Goal: Information Seeking & Learning: Learn about a topic

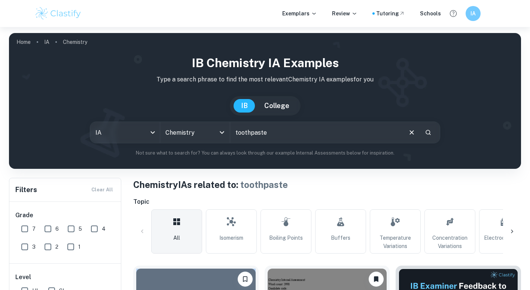
scroll to position [84, 0]
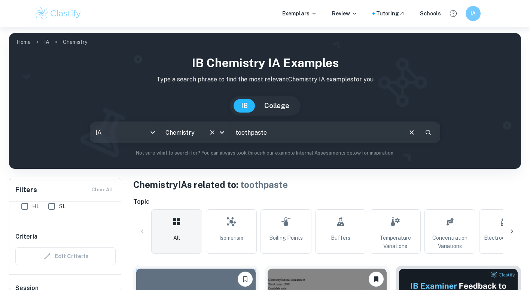
click at [196, 140] on div "Chemistry All Subjects" at bounding box center [195, 132] width 70 height 21
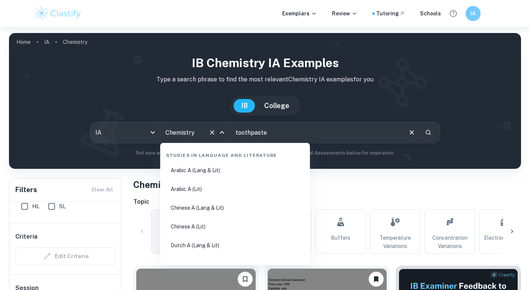
scroll to position [1102, 0]
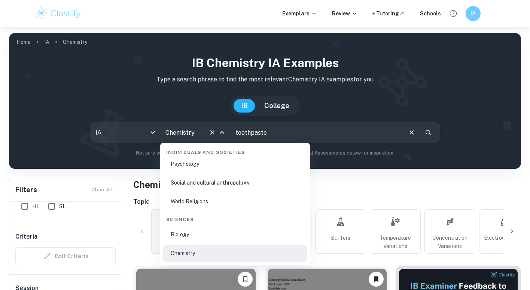
click at [196, 140] on div "Chemistry All Subjects" at bounding box center [195, 132] width 70 height 21
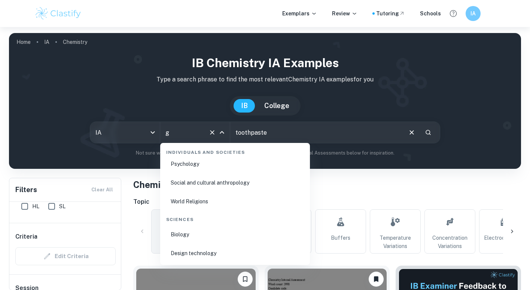
scroll to position [0, 0]
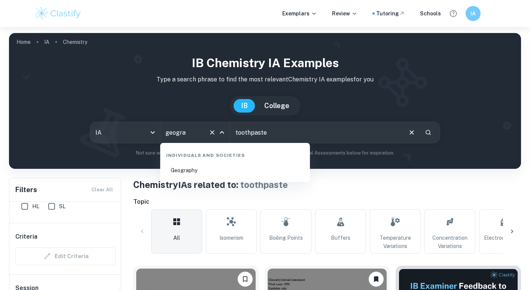
click at [237, 173] on li "Geography" at bounding box center [235, 169] width 144 height 17
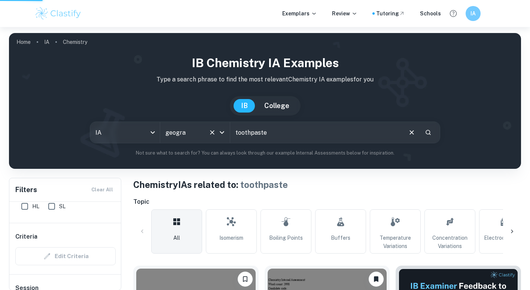
type input "Geography"
click at [266, 133] on input "toothpaste" at bounding box center [316, 132] width 172 height 21
click at [197, 128] on input "Geography" at bounding box center [185, 132] width 42 height 14
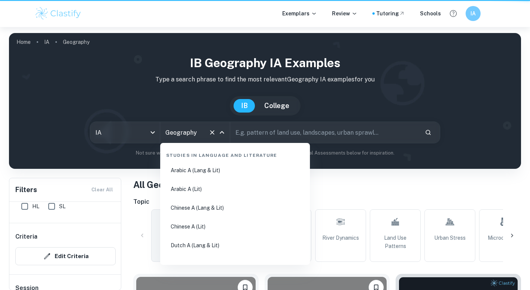
scroll to position [882, 0]
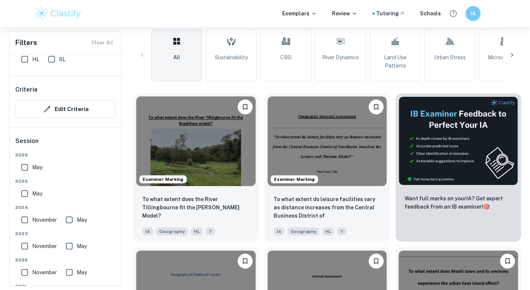
scroll to position [179, 0]
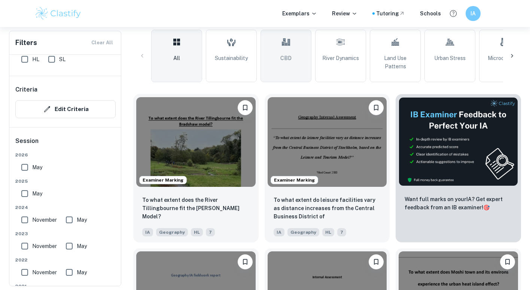
click at [286, 62] on span "CBD" at bounding box center [286, 58] width 11 height 8
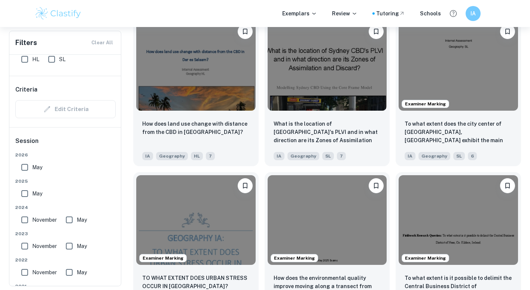
scroll to position [876, 0]
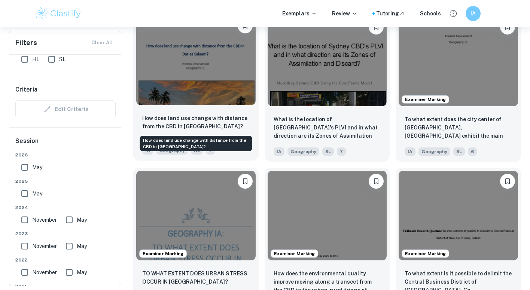
click at [184, 118] on p "How does land use change with distance from the CBD in [GEOGRAPHIC_DATA]?" at bounding box center [195, 122] width 107 height 16
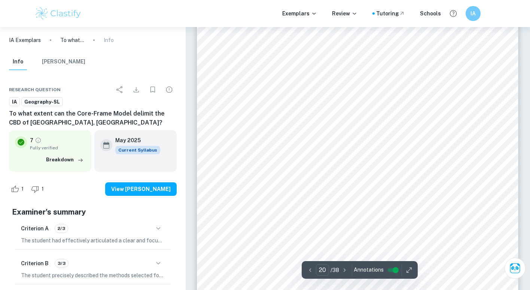
type input "19"
